Goal: Browse casually

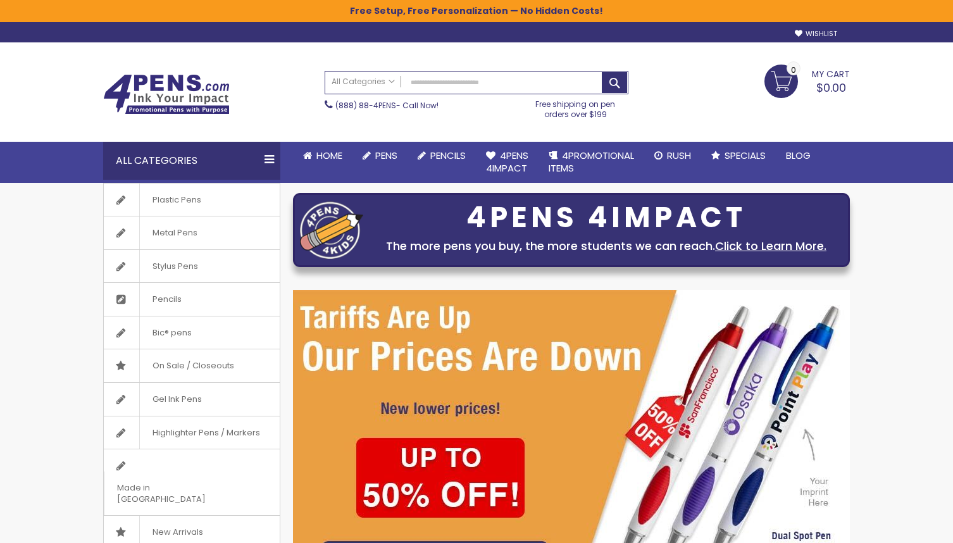
click at [447, 344] on img at bounding box center [571, 438] width 557 height 296
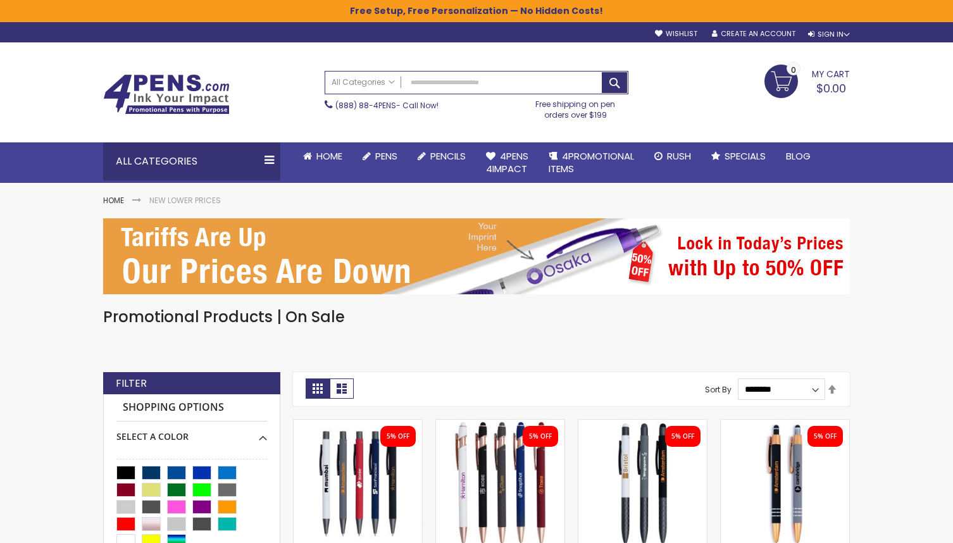
click at [178, 80] on img at bounding box center [166, 94] width 127 height 40
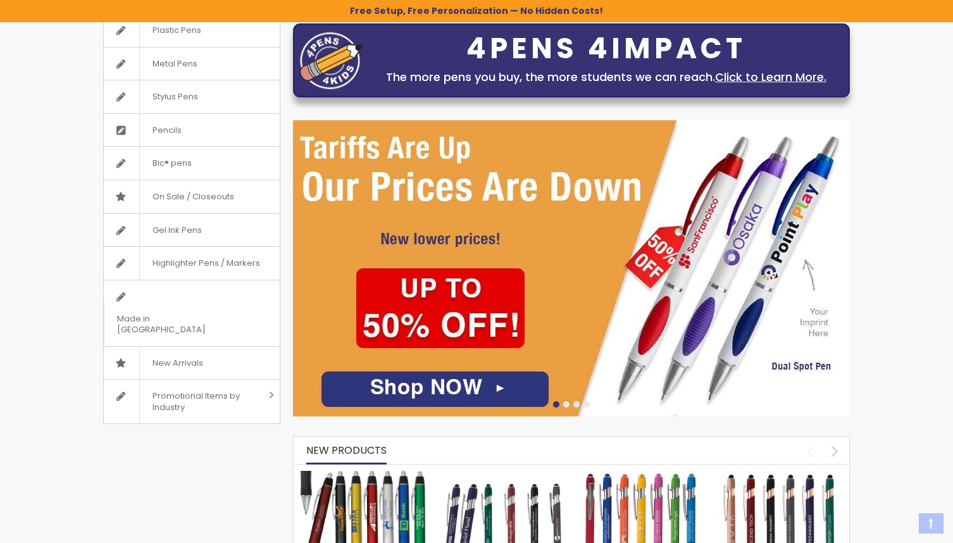
scroll to position [177, 0]
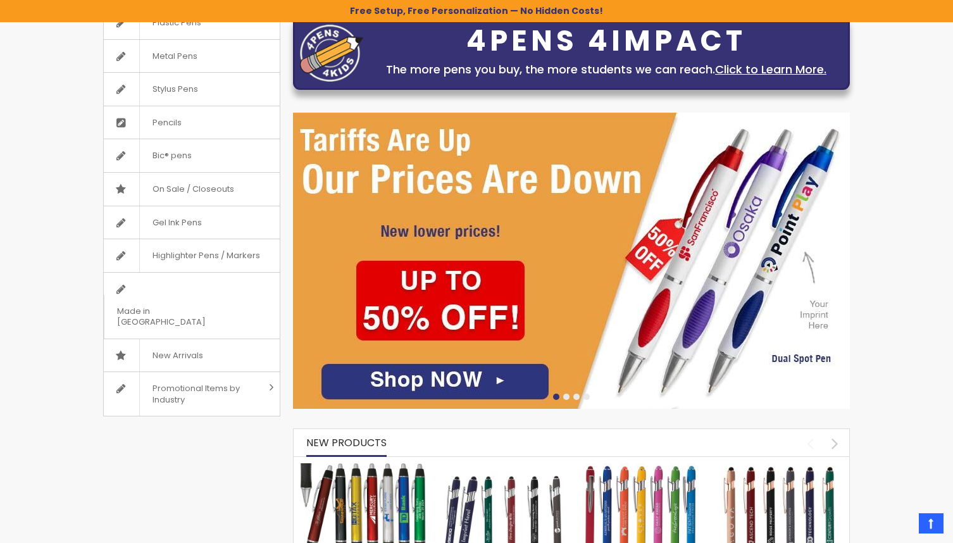
click at [586, 395] on div at bounding box center [586, 396] width 6 height 6
